Goal: Task Accomplishment & Management: Use online tool/utility

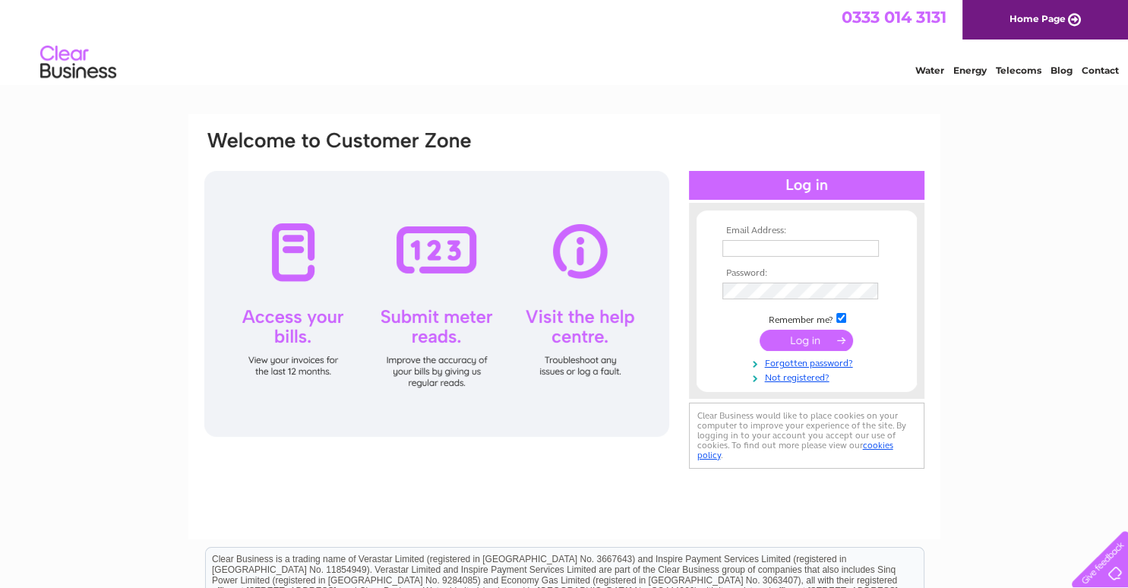
click at [764, 251] on input "text" at bounding box center [801, 248] width 157 height 17
type input "wdobie@gmail.com"
click at [799, 342] on input "submit" at bounding box center [806, 341] width 93 height 21
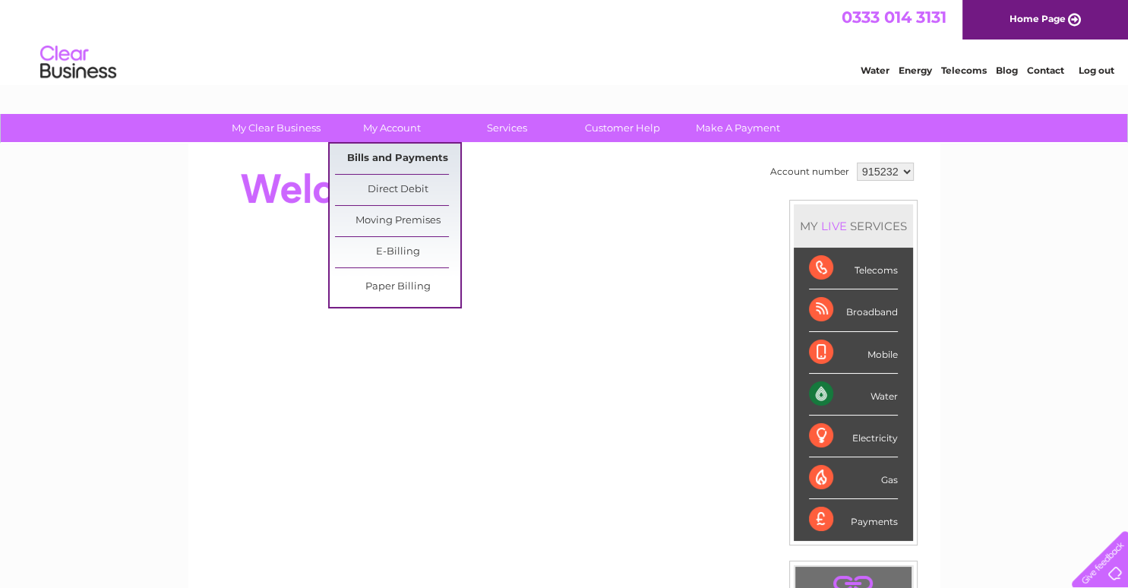
click at [394, 159] on link "Bills and Payments" at bounding box center [397, 159] width 125 height 30
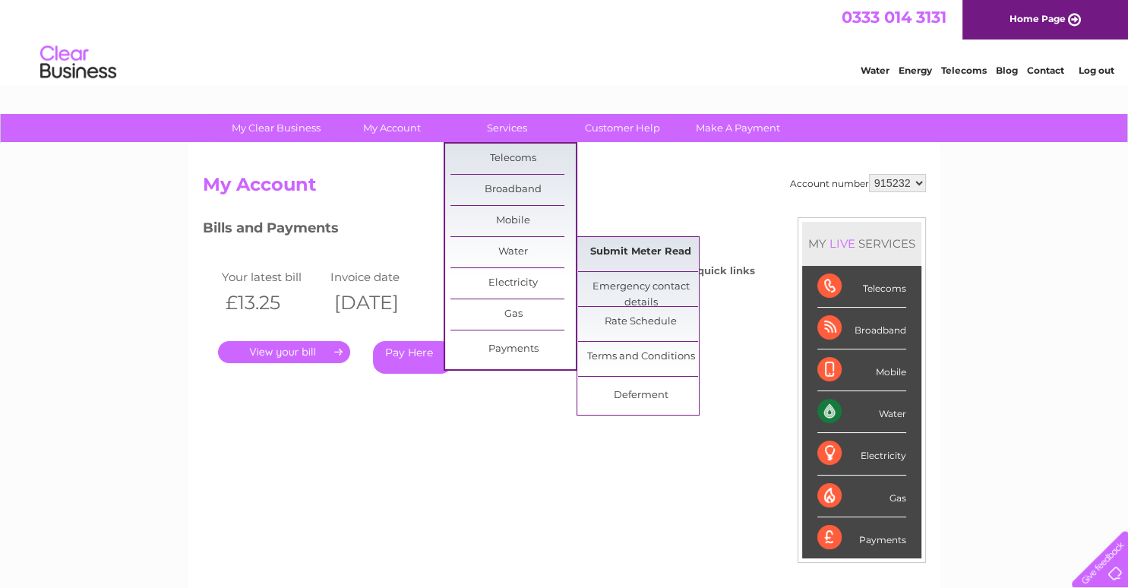
click at [621, 250] on link "Submit Meter Read" at bounding box center [640, 252] width 125 height 30
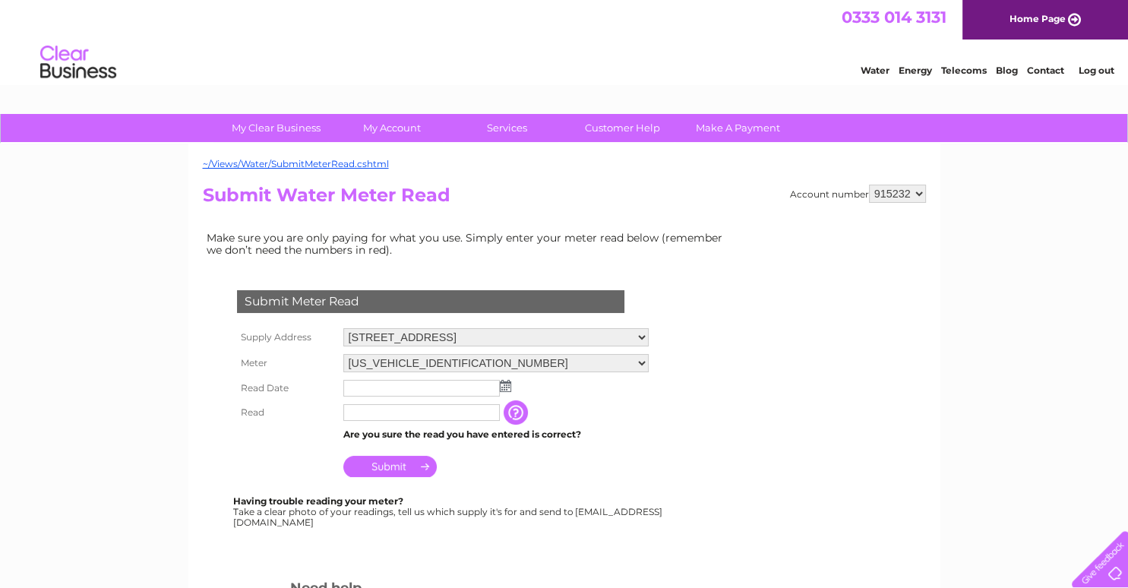
click at [503, 387] on img at bounding box center [505, 386] width 11 height 12
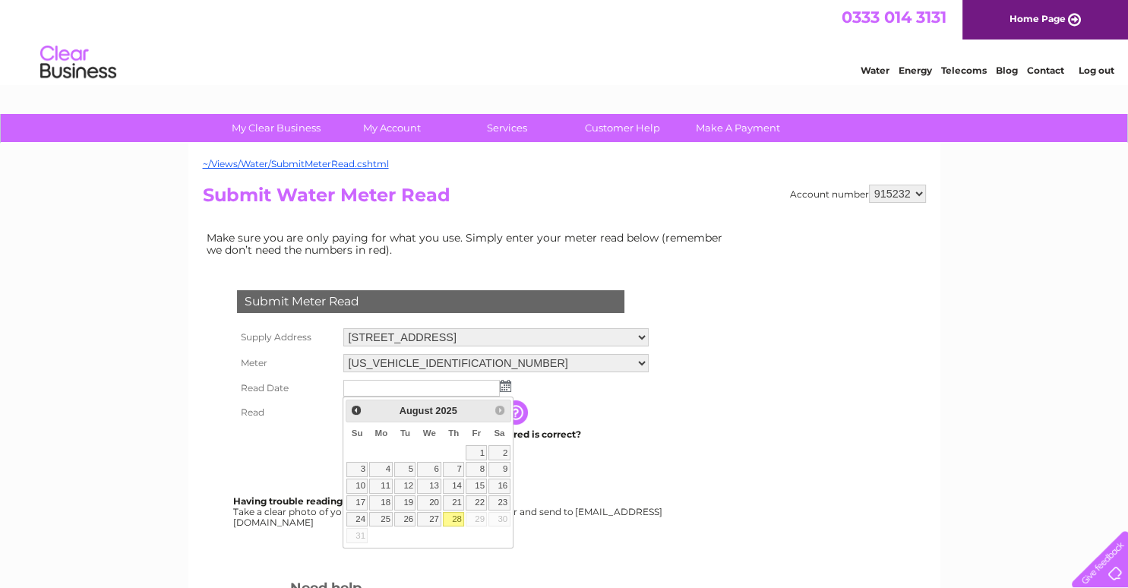
click at [464, 527] on link "28" at bounding box center [453, 519] width 21 height 15
type input "2025/08/28"
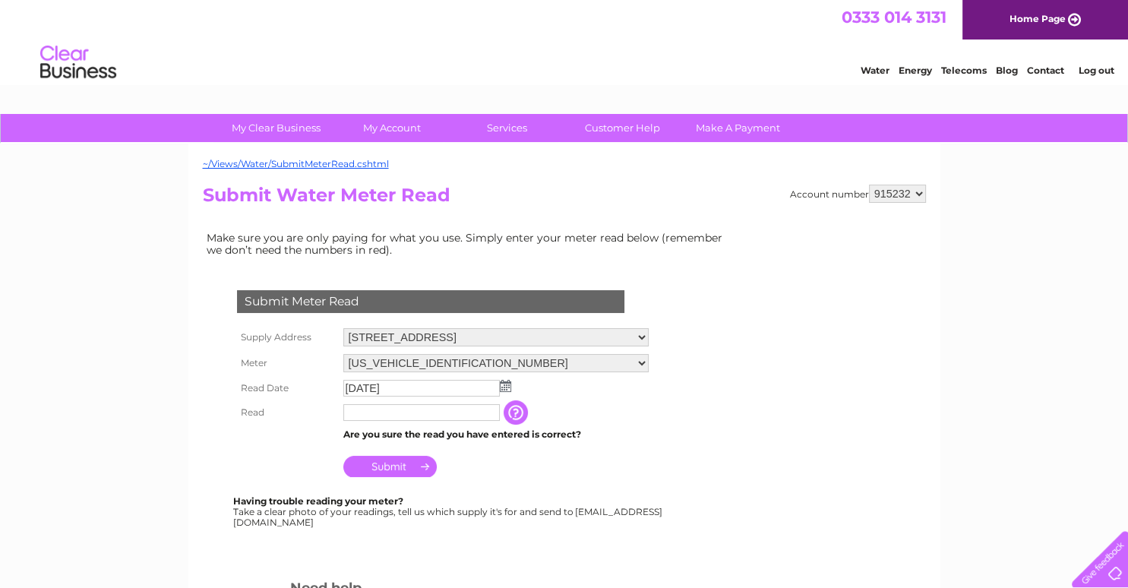
click at [400, 408] on input "text" at bounding box center [421, 412] width 157 height 17
type input "8117"
click at [394, 467] on input "Submit" at bounding box center [389, 466] width 93 height 21
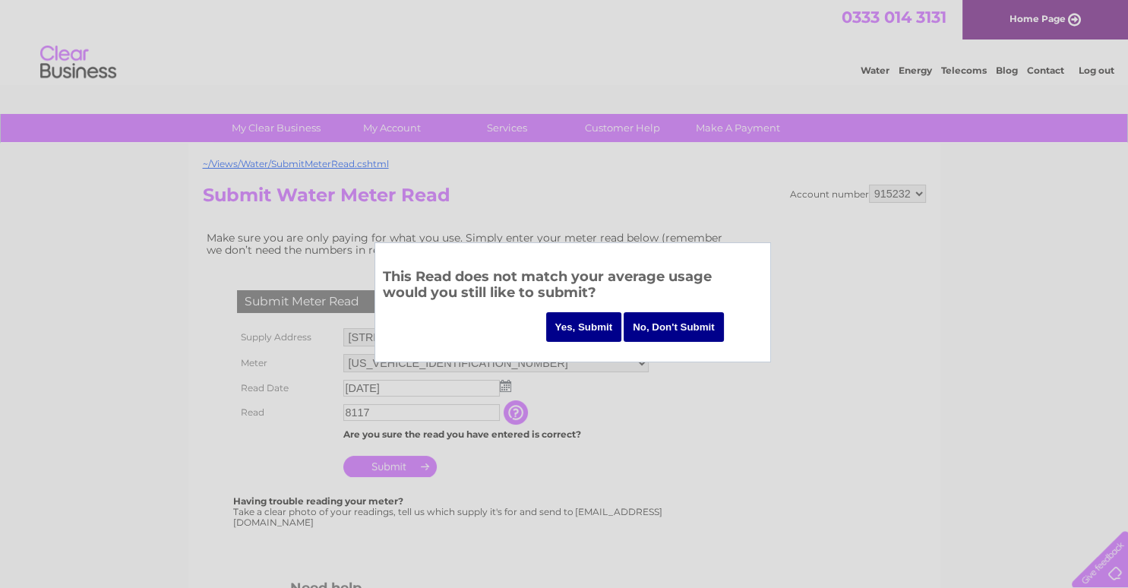
click at [588, 331] on input "Yes, Submit" at bounding box center [584, 327] width 76 height 30
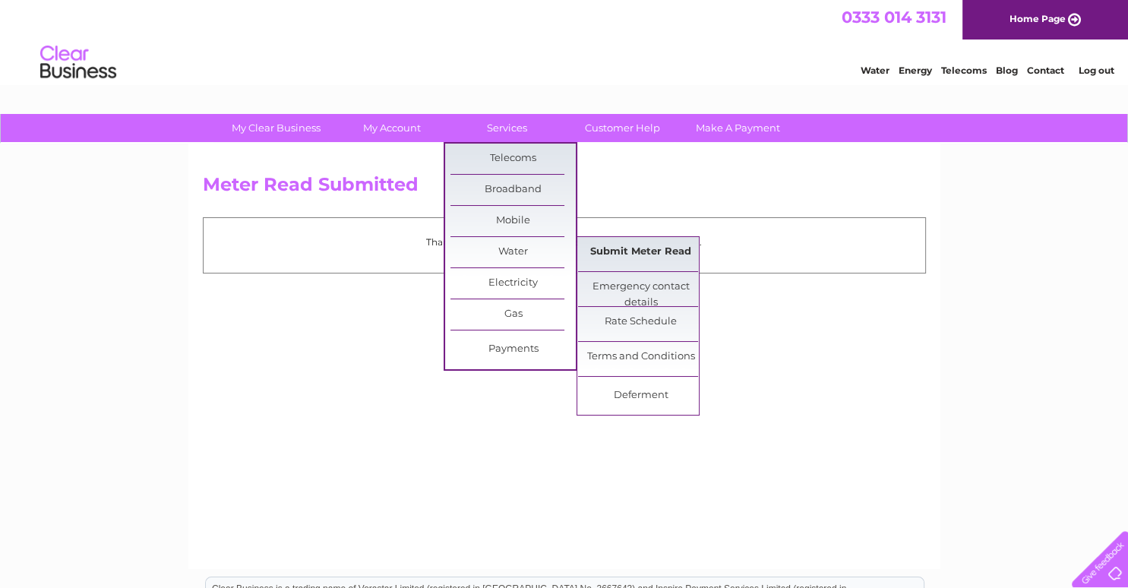
click at [634, 248] on link "Submit Meter Read" at bounding box center [640, 252] width 125 height 30
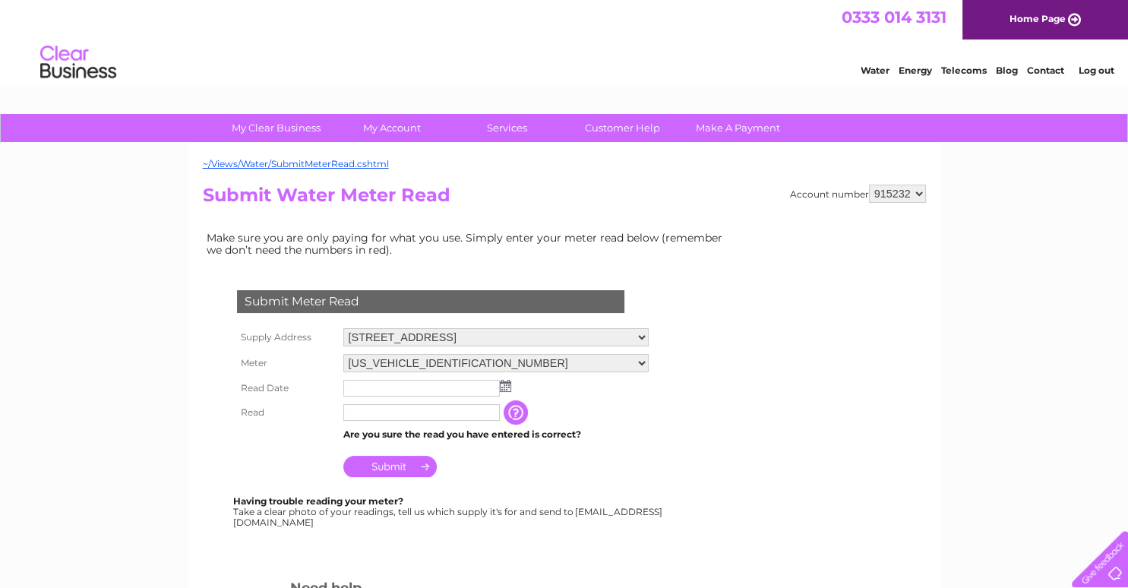
click at [919, 192] on select "915232 915280 915281" at bounding box center [897, 194] width 57 height 18
select select "915281"
click at [870, 185] on select "915232 915280 915281" at bounding box center [897, 194] width 57 height 18
click at [503, 387] on img at bounding box center [505, 386] width 11 height 12
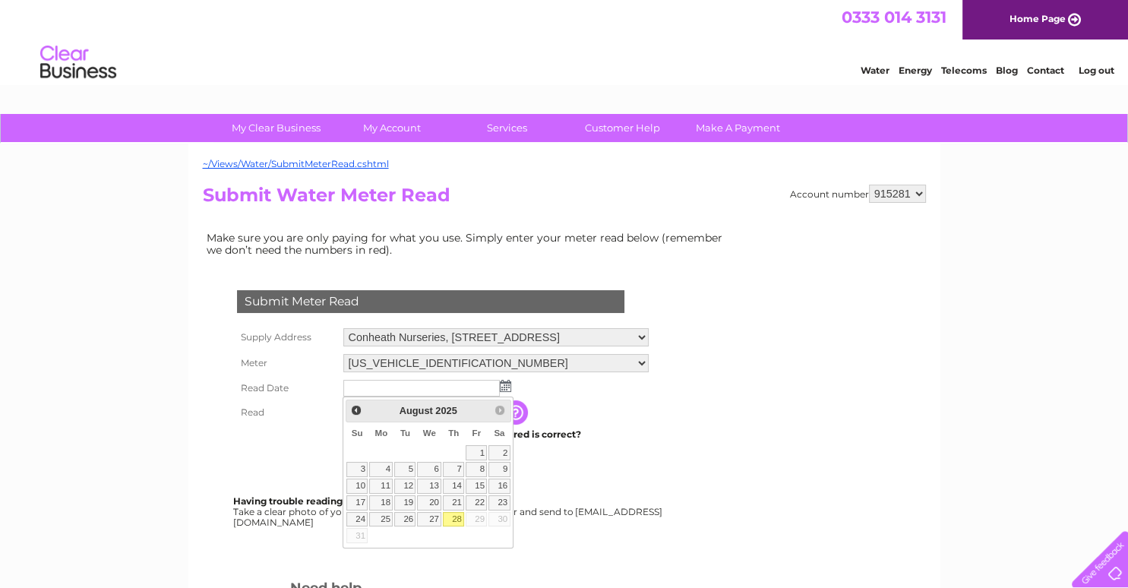
click at [464, 527] on link "28" at bounding box center [453, 519] width 21 height 15
type input "[DATE]"
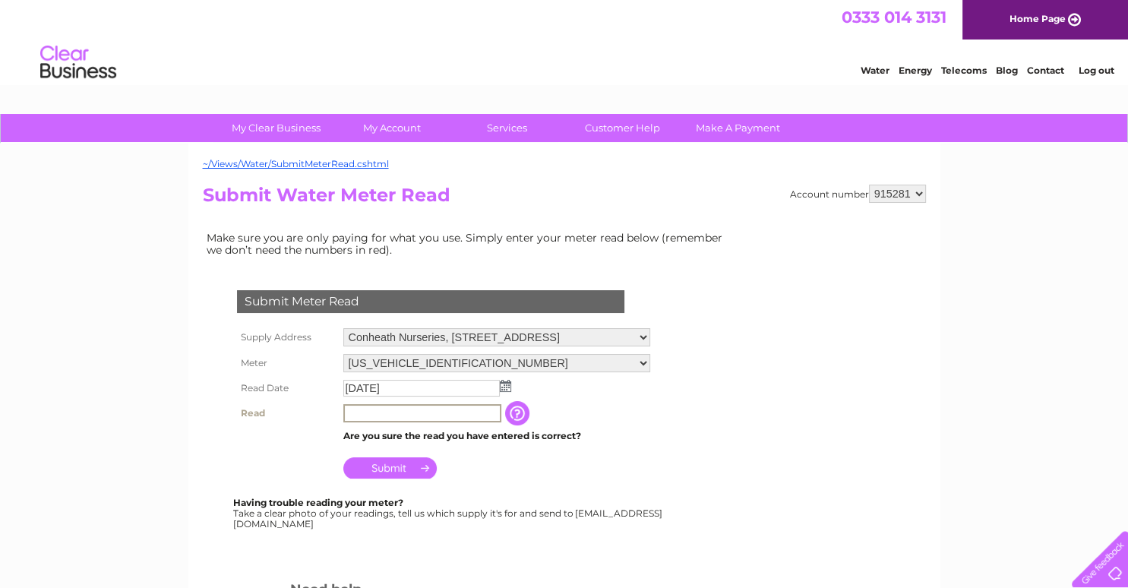
click at [394, 414] on input "text" at bounding box center [422, 413] width 158 height 18
type input "9935"
click at [399, 468] on input "Submit" at bounding box center [389, 466] width 93 height 21
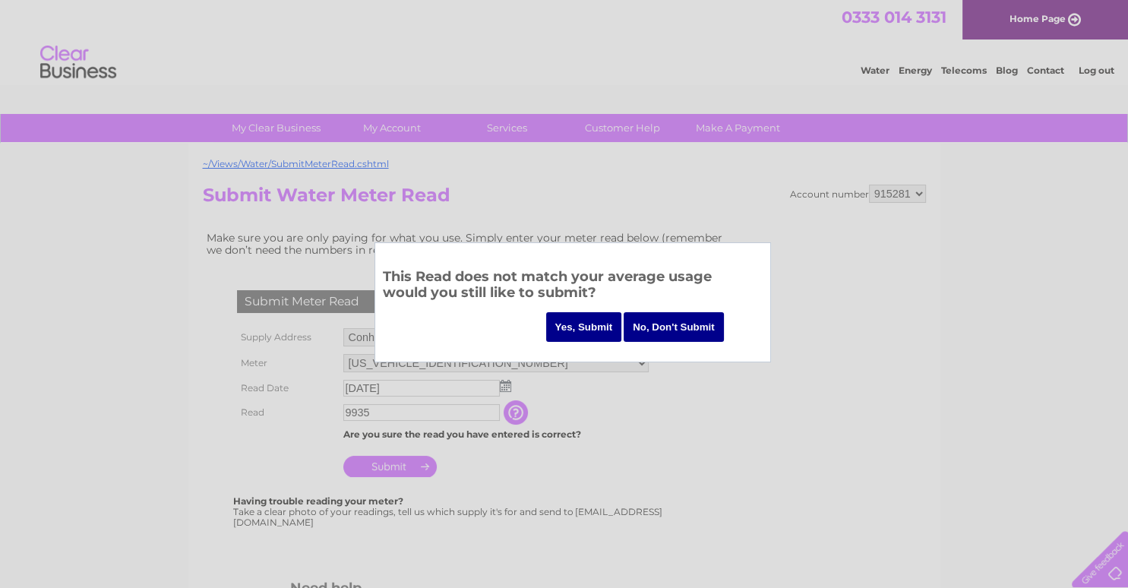
click at [590, 331] on input "Yes, Submit" at bounding box center [584, 327] width 76 height 30
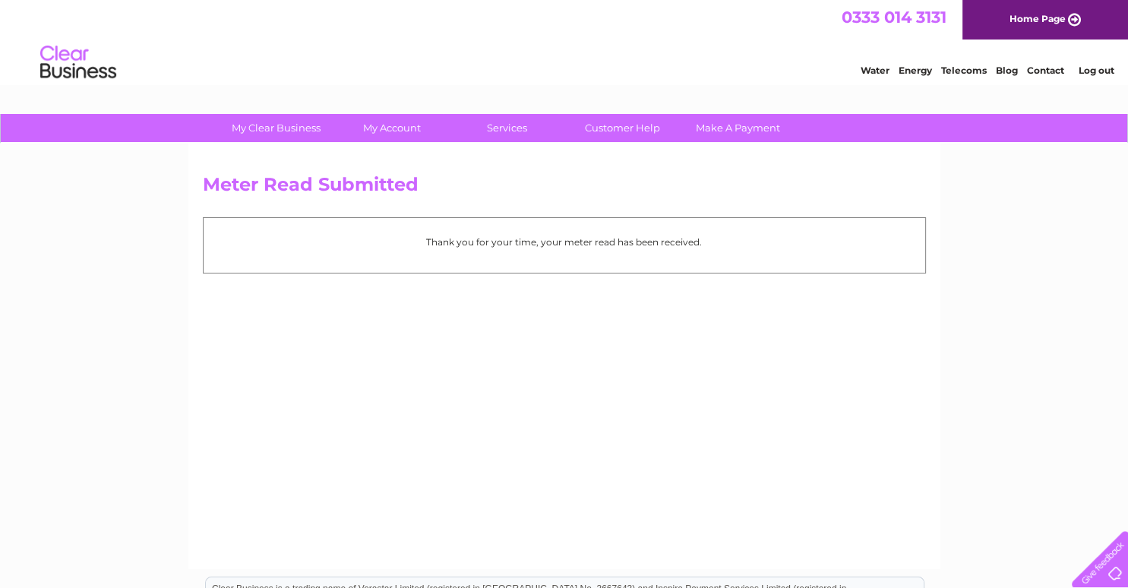
click at [1094, 76] on link "Log out" at bounding box center [1096, 70] width 36 height 11
